Goal: Navigation & Orientation: Go to known website

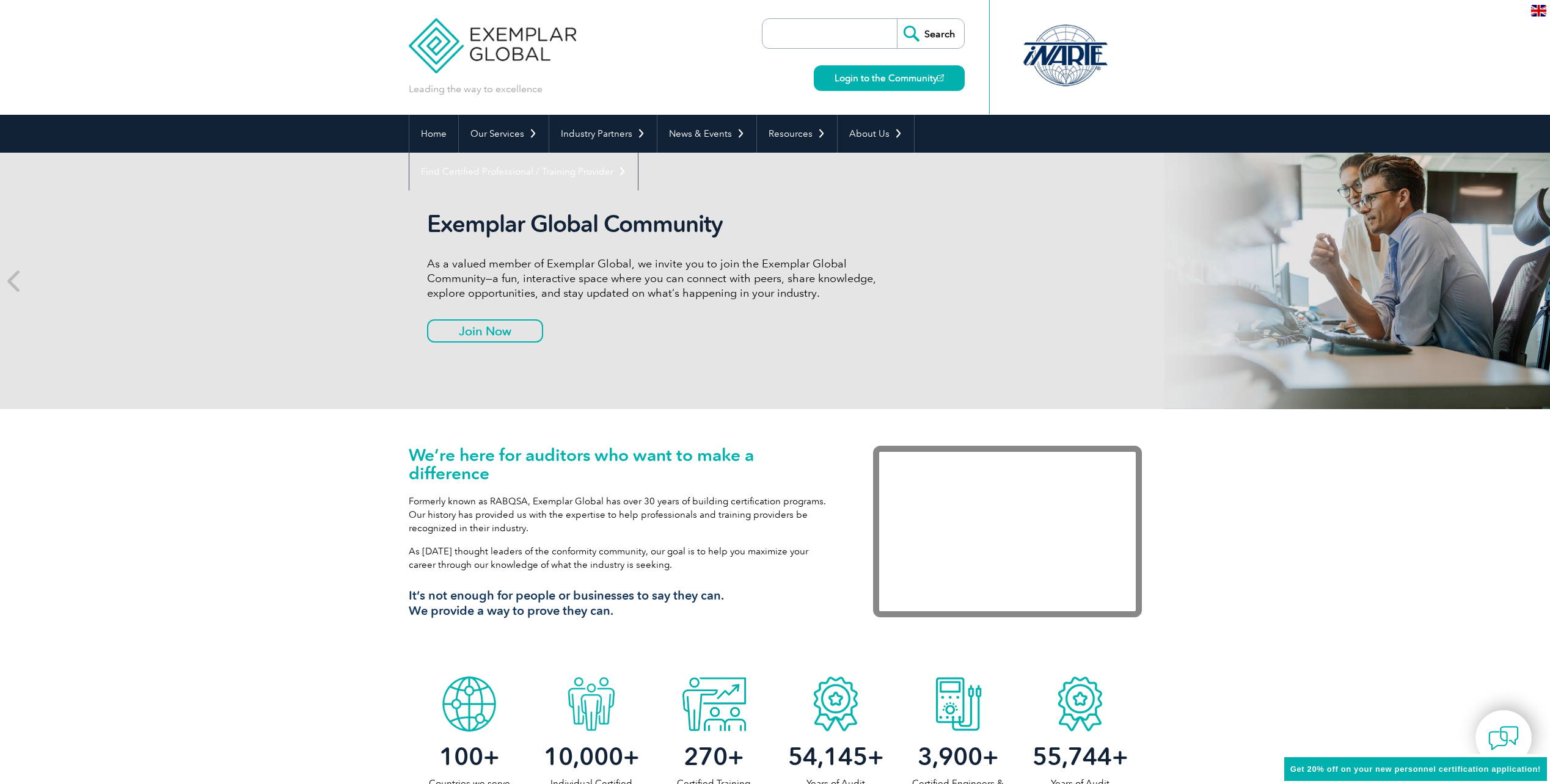
click at [865, 173] on div "Exemplar Global Community As a valued member of Exemplar Global, we invite you …" at bounding box center [775, 280] width 733 height 257
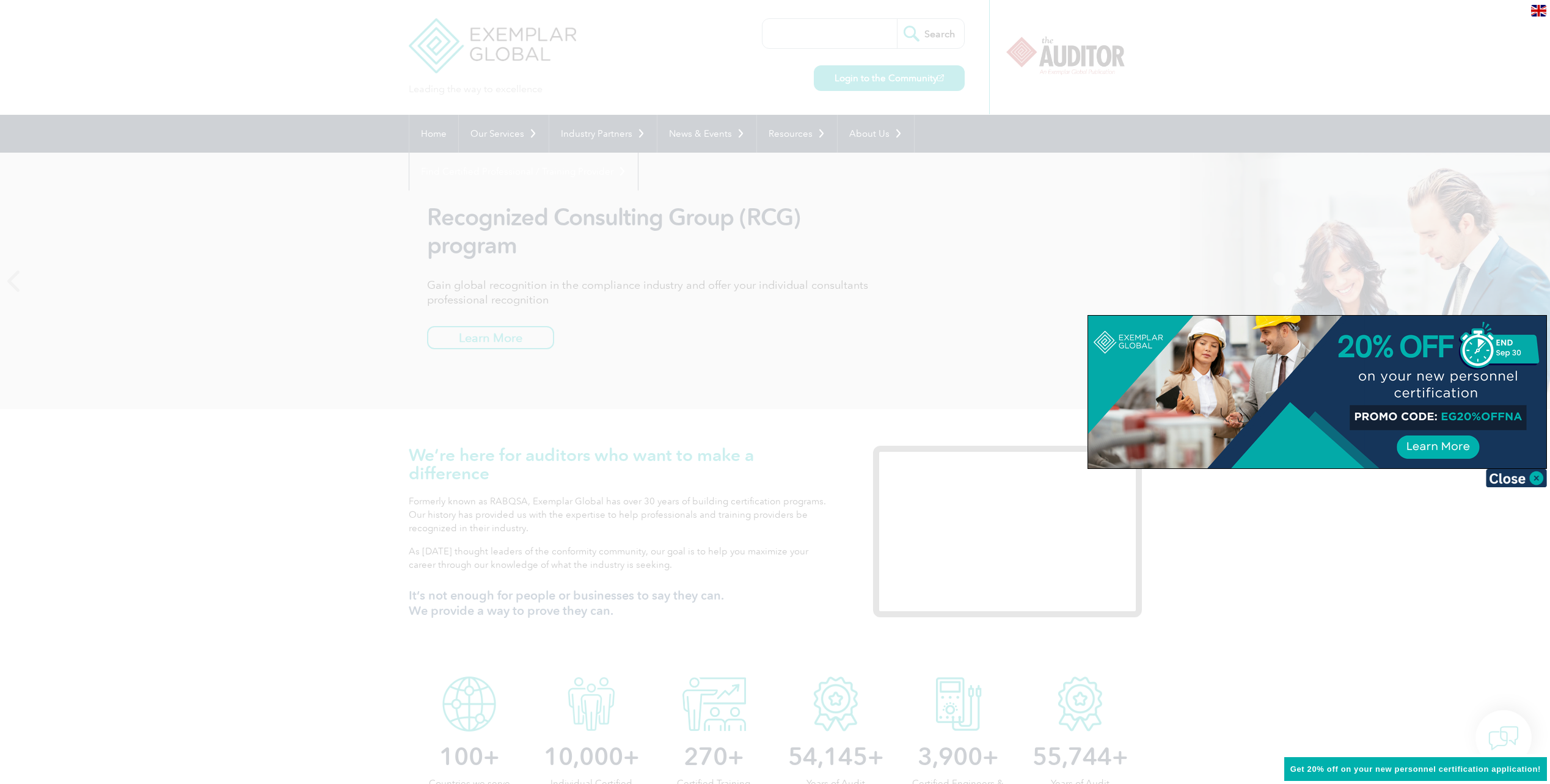
click at [1081, 205] on div at bounding box center [775, 392] width 1550 height 784
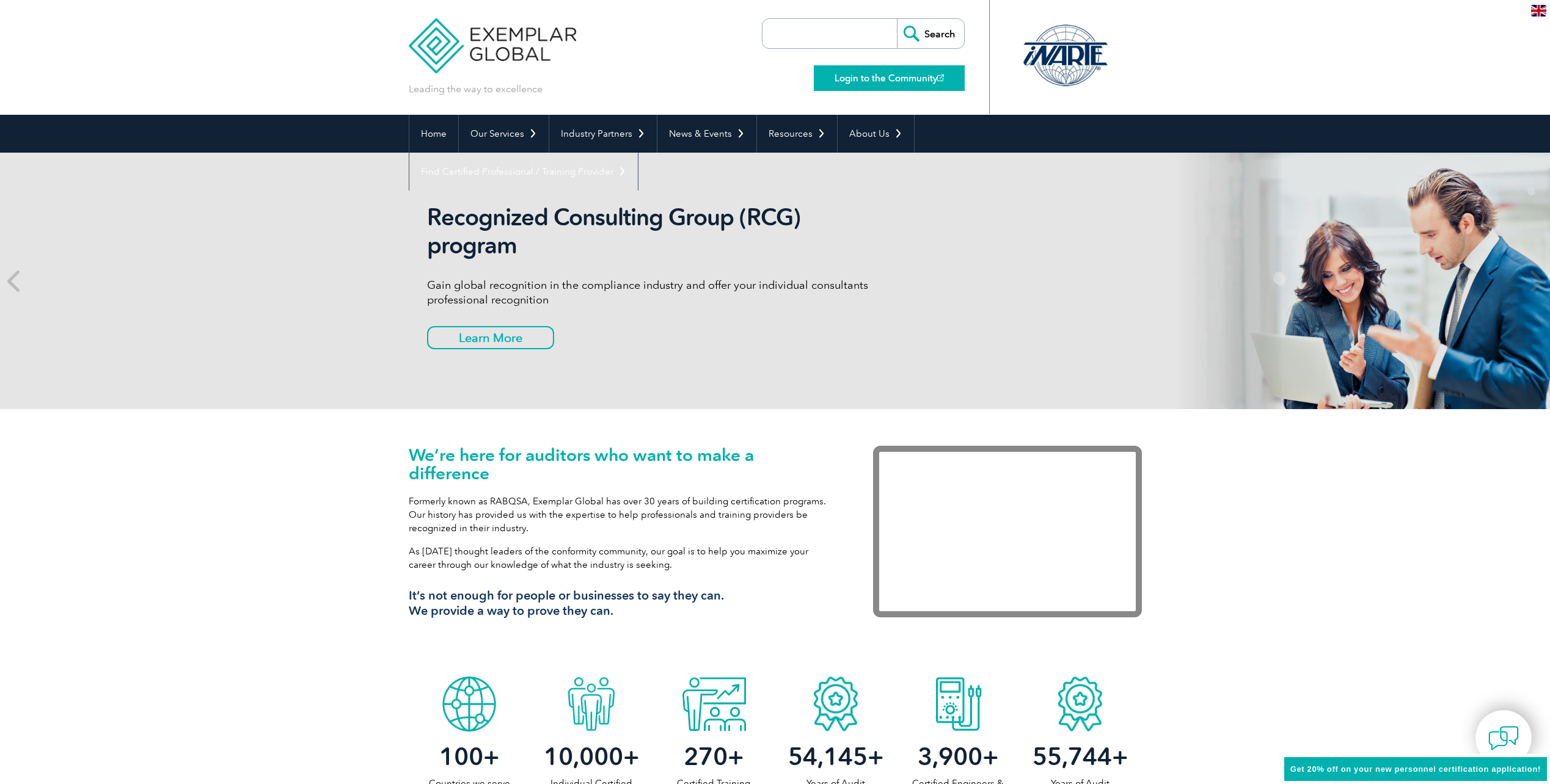
click at [884, 85] on link "Login to the Community" at bounding box center [888, 78] width 151 height 26
